Goal: Transaction & Acquisition: Subscribe to service/newsletter

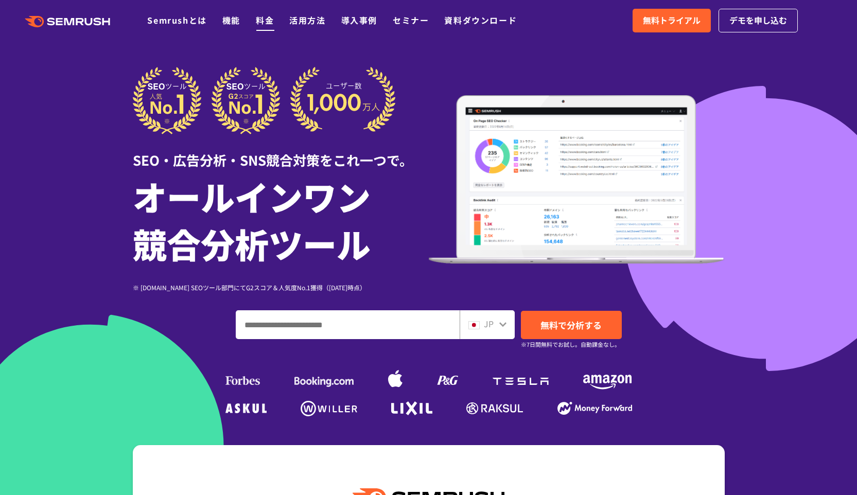
click at [268, 24] on link "料金" at bounding box center [265, 20] width 18 height 12
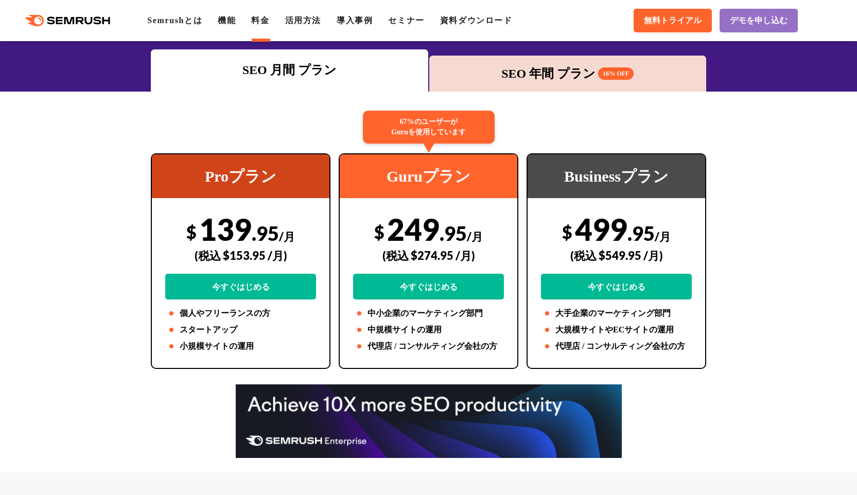
scroll to position [159, 0]
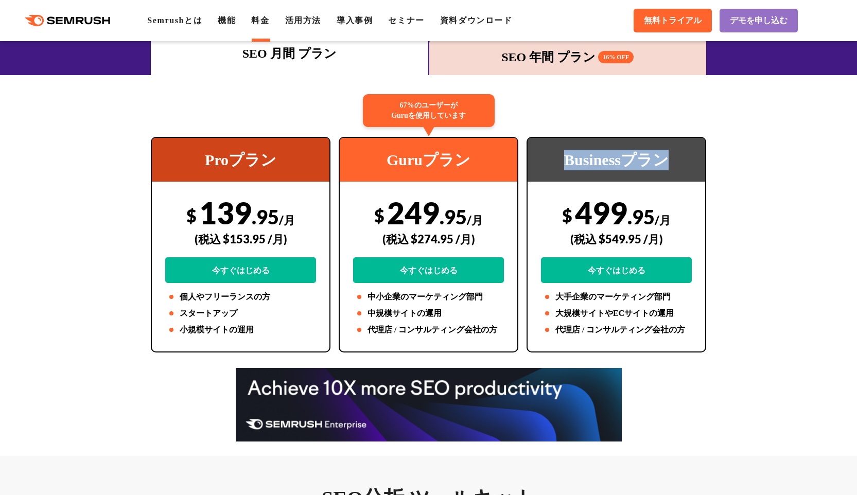
drag, startPoint x: 560, startPoint y: 154, endPoint x: 648, endPoint y: 174, distance: 90.7
click at [670, 166] on div "Businessプラン" at bounding box center [617, 160] width 178 height 44
copy div "Businessプラン"
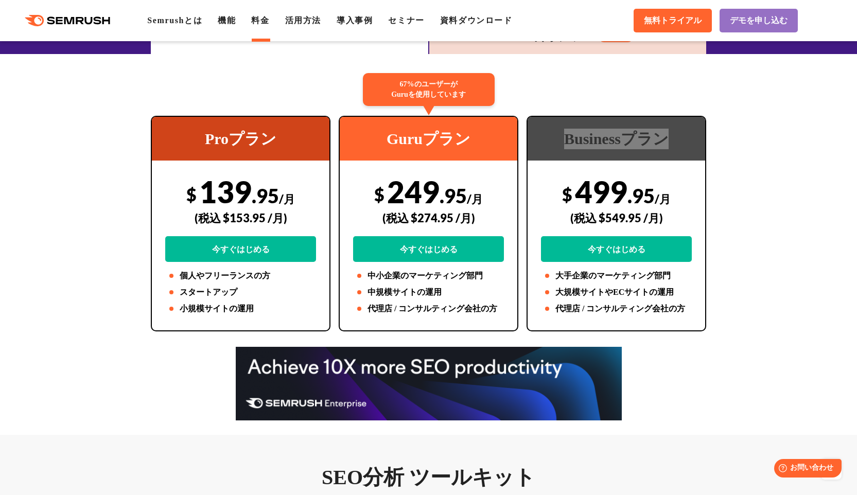
scroll to position [0, 0]
